Goal: Entertainment & Leisure: Browse casually

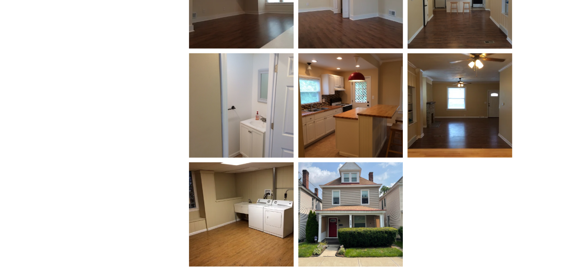
scroll to position [1106, 0]
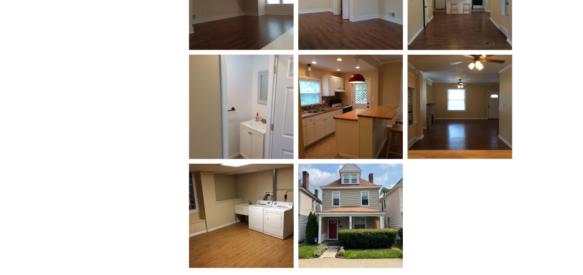
click at [358, 88] on img at bounding box center [350, 107] width 105 height 140
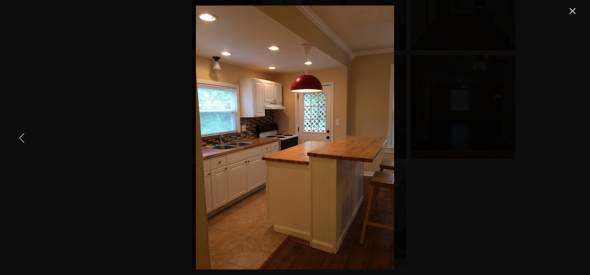
click at [22, 138] on link "Previous Item" at bounding box center [22, 138] width 20 height 20
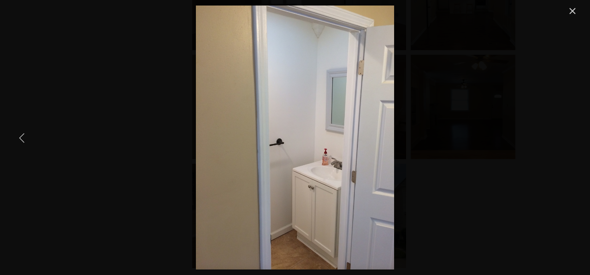
click at [22, 138] on link "Previous Item" at bounding box center [22, 138] width 20 height 20
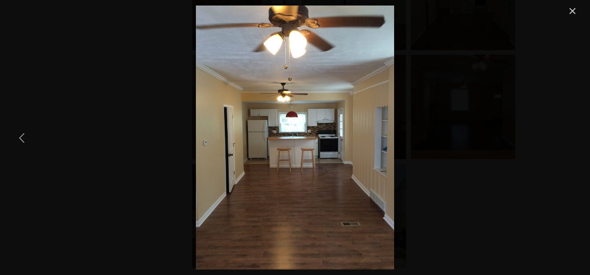
click at [22, 138] on link "Previous Item" at bounding box center [22, 138] width 20 height 20
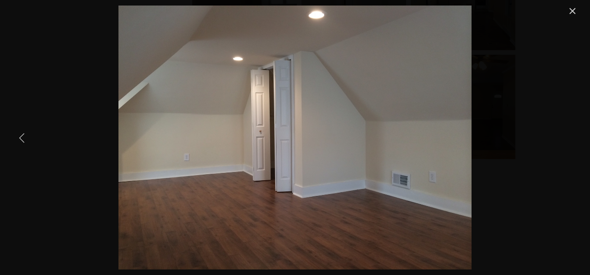
click at [22, 138] on link "Previous Item" at bounding box center [22, 138] width 20 height 20
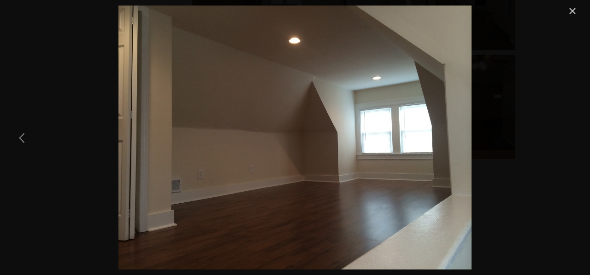
click at [22, 138] on link "Previous Item" at bounding box center [22, 138] width 20 height 20
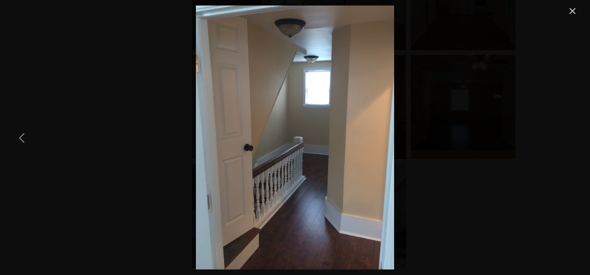
click at [22, 138] on link "Previous Item" at bounding box center [22, 138] width 20 height 20
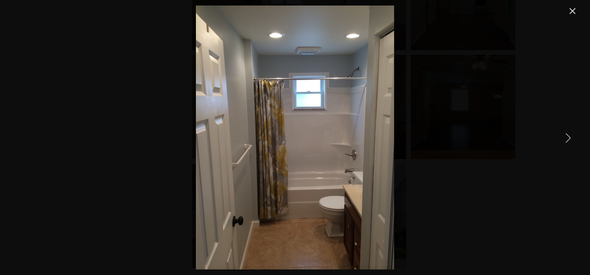
click at [572, 140] on link "Next Item" at bounding box center [567, 138] width 20 height 20
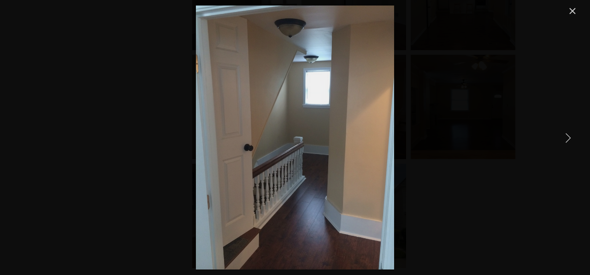
click at [572, 140] on link "Next Item" at bounding box center [567, 138] width 20 height 20
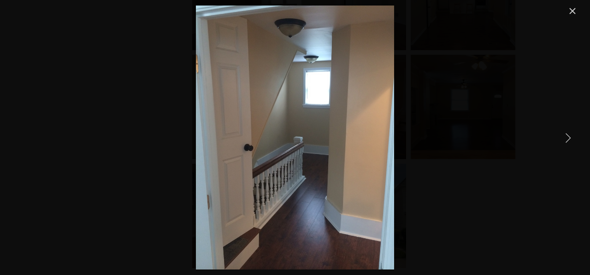
click at [574, 9] on link "Close" at bounding box center [572, 11] width 11 height 11
